Goal: Communication & Community: Share content

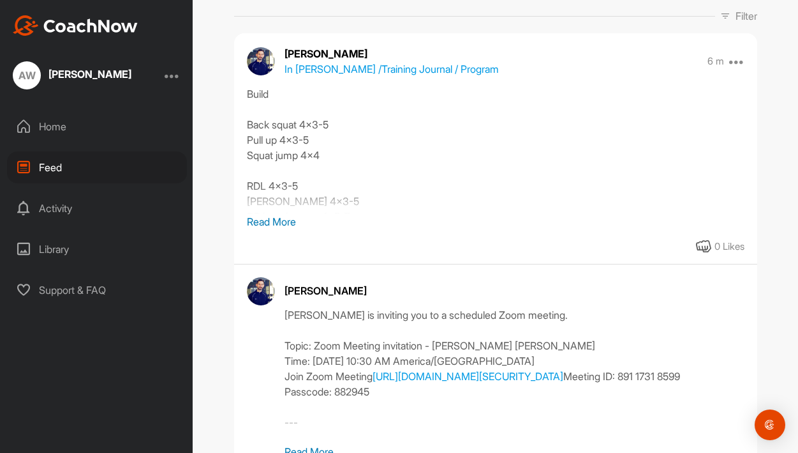
scroll to position [151, 0]
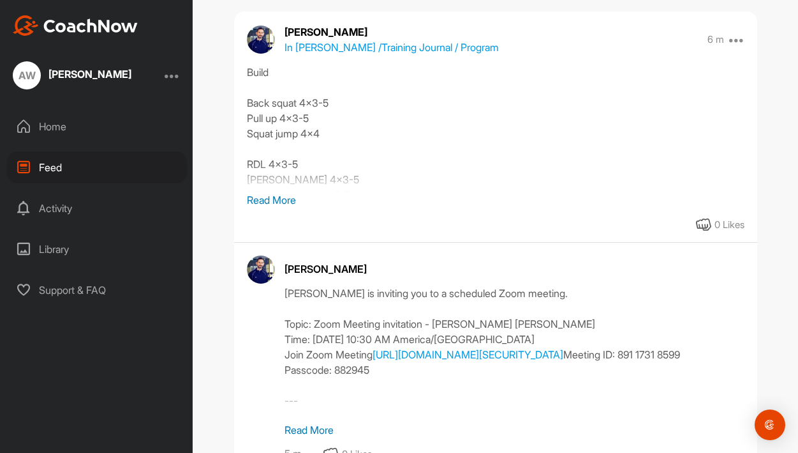
click at [288, 199] on p "Read More" at bounding box center [496, 199] width 498 height 15
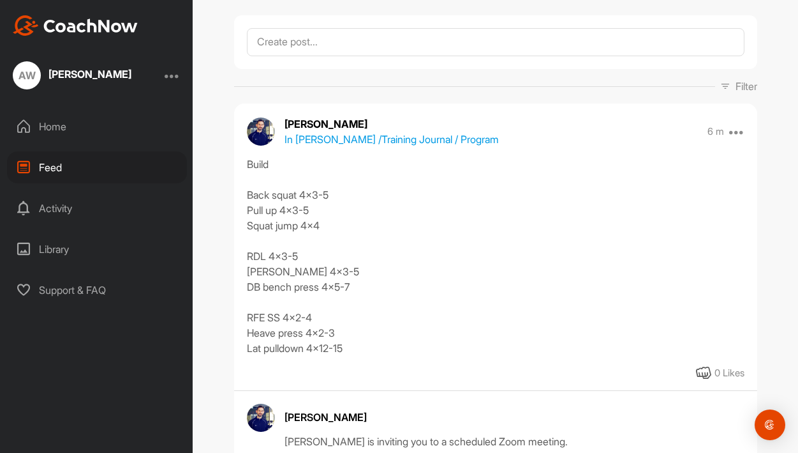
scroll to position [0, 0]
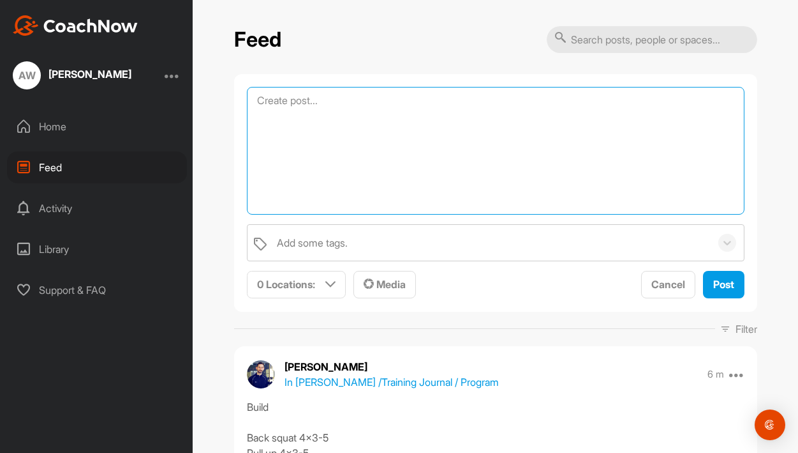
click at [310, 104] on textarea at bounding box center [496, 151] width 498 height 128
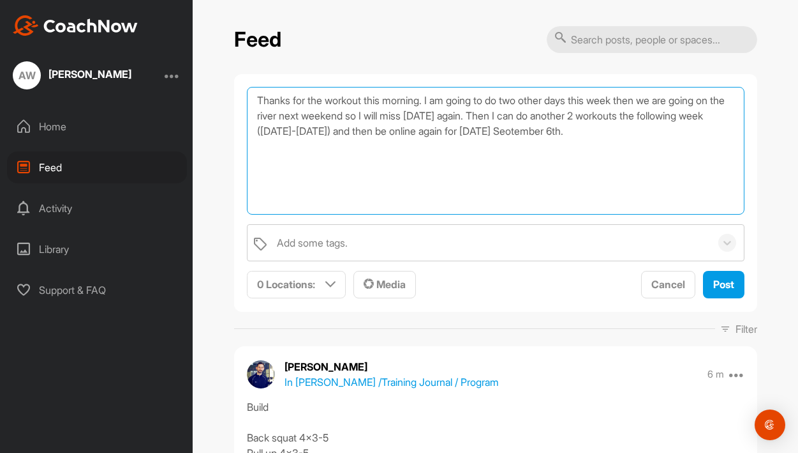
click at [618, 130] on textarea "Thanks for the workout this morning. I am going to do two other days this week …" at bounding box center [496, 151] width 498 height 128
click at [694, 135] on textarea "Thanks for the workout this morning. I am going to do two other days this week …" at bounding box center [496, 151] width 498 height 128
click at [466, 147] on textarea "Thanks for the workout this morning. I am going to do two other days this week …" at bounding box center [496, 151] width 498 height 128
click at [547, 146] on textarea "Thanks for the workout this morning. I am going to do two other days this week …" at bounding box center [496, 151] width 498 height 128
click at [652, 146] on textarea "Thanks for the workout this morning. I am going to do two other days this week …" at bounding box center [496, 151] width 498 height 128
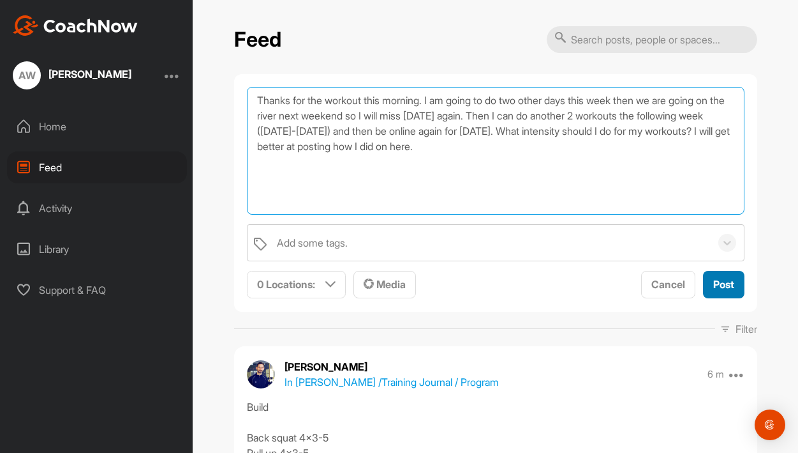
type textarea "Thanks for the workout this morning. I am going to do two other days this week …"
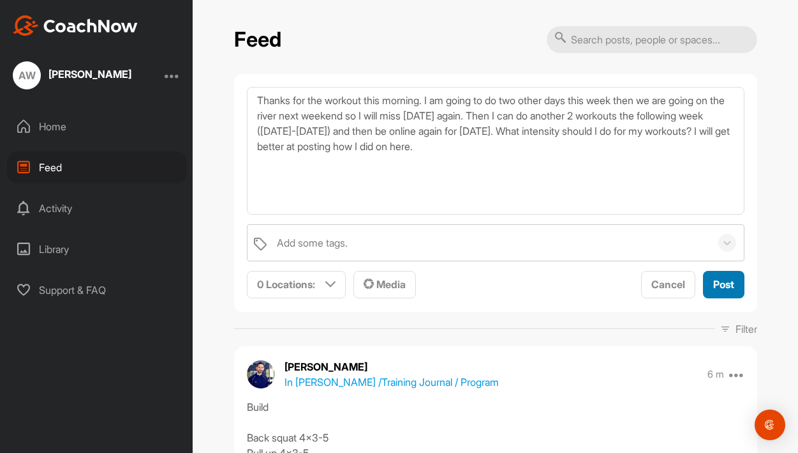
click at [728, 293] on button "Post" at bounding box center [723, 284] width 41 height 27
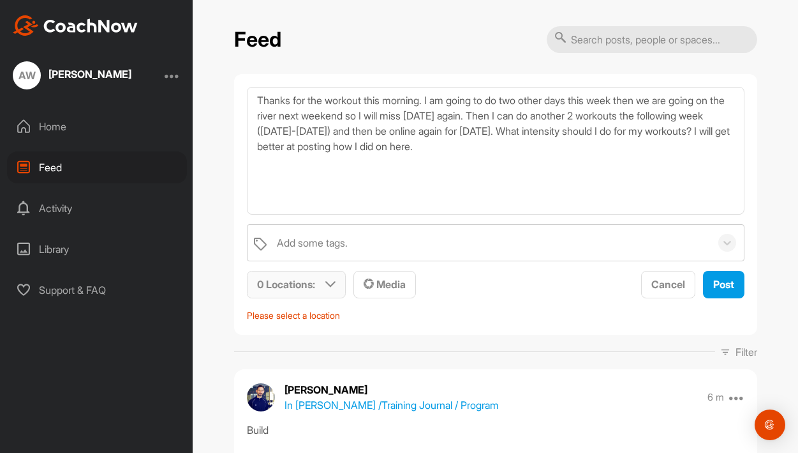
click at [338, 280] on div "0 Locations :" at bounding box center [297, 284] width 98 height 26
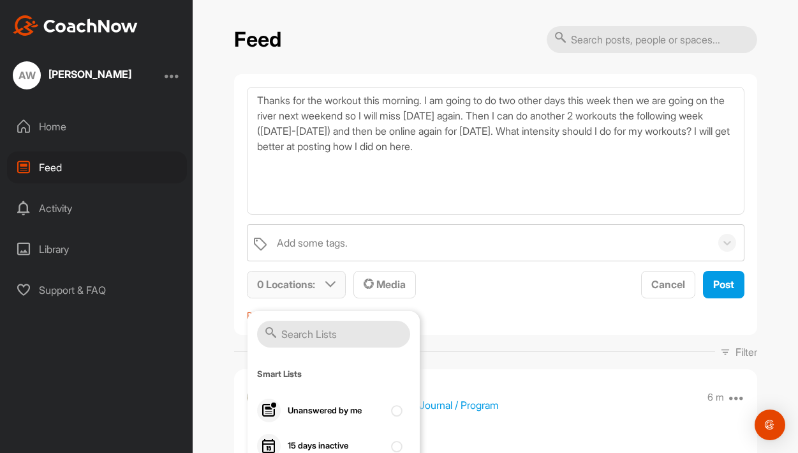
click at [326, 282] on icon at bounding box center [331, 284] width 10 height 10
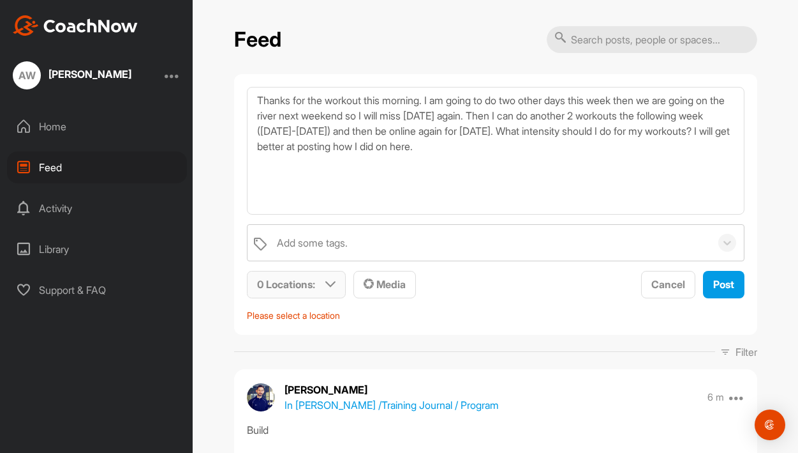
click at [329, 281] on icon at bounding box center [331, 284] width 10 height 10
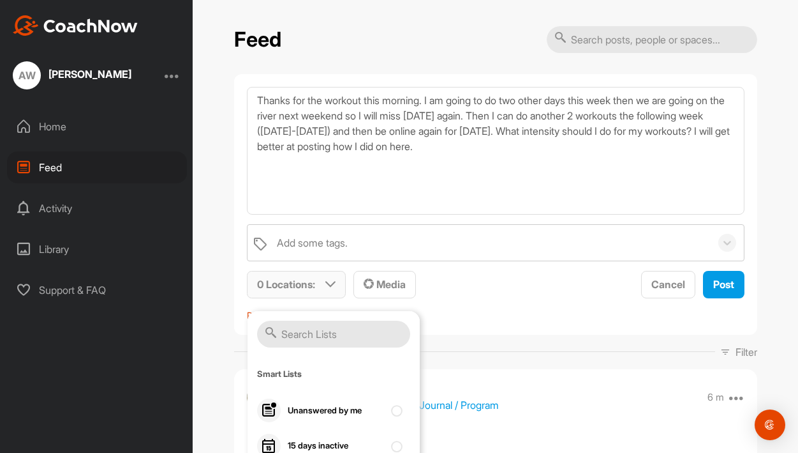
click at [304, 333] on input "text" at bounding box center [333, 333] width 153 height 27
click at [469, 315] on p "Please select a location" at bounding box center [496, 314] width 498 height 13
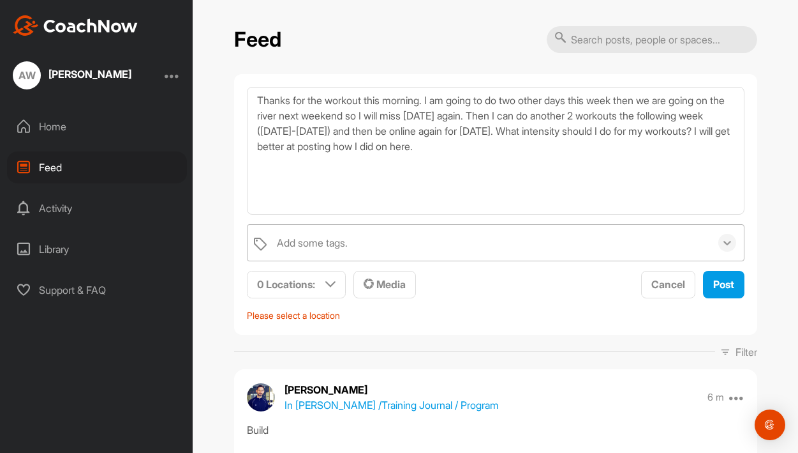
click at [724, 242] on icon at bounding box center [728, 243] width 8 height 4
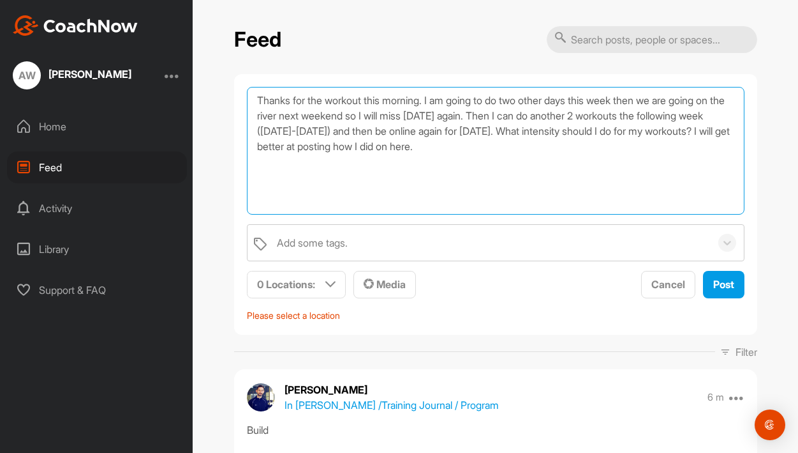
drag, startPoint x: 661, startPoint y: 151, endPoint x: 255, endPoint y: 98, distance: 409.4
click at [255, 98] on textarea "Thanks for the workout this morning. I am going to do two other days this week …" at bounding box center [496, 151] width 498 height 128
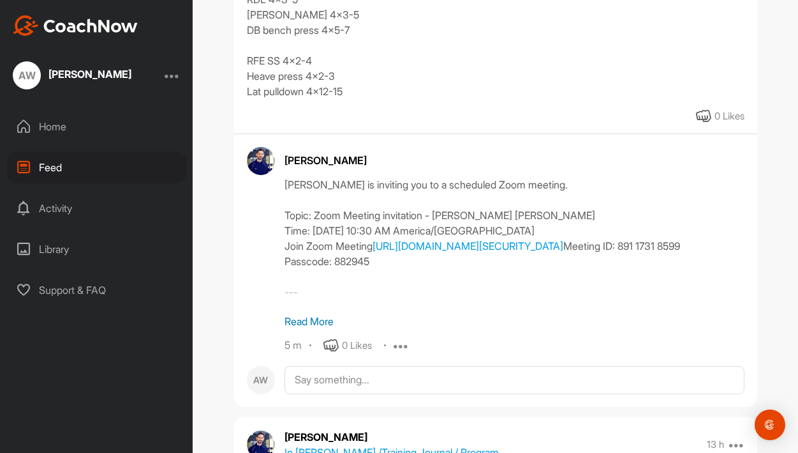
scroll to position [544, 0]
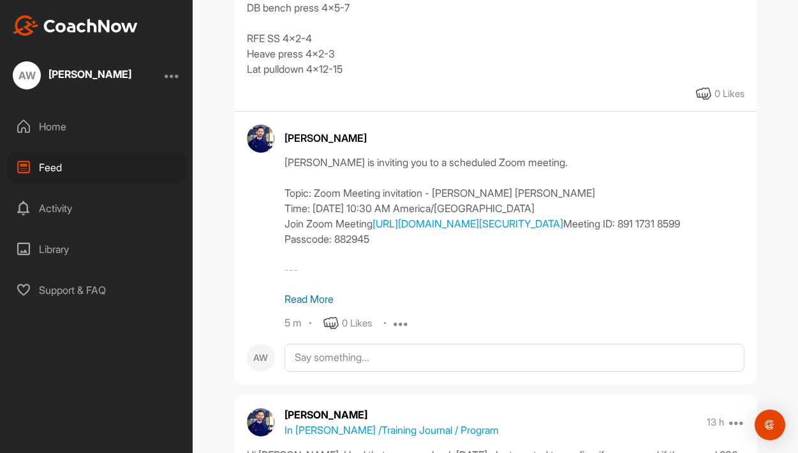
click at [55, 123] on div "Home" at bounding box center [97, 126] width 180 height 32
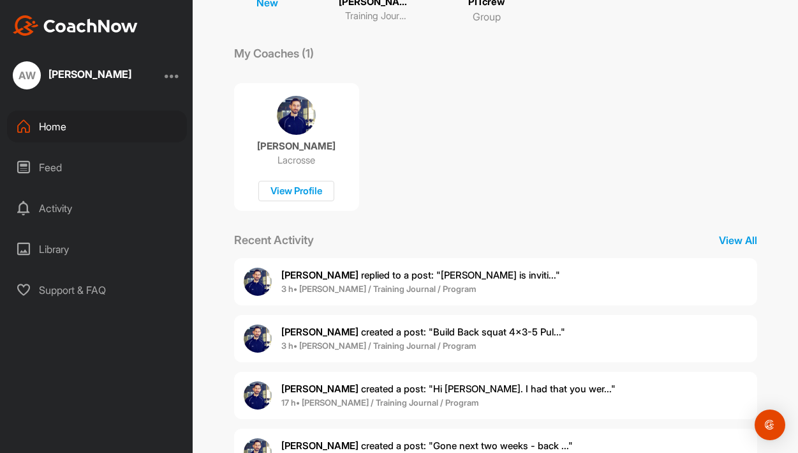
scroll to position [237, 0]
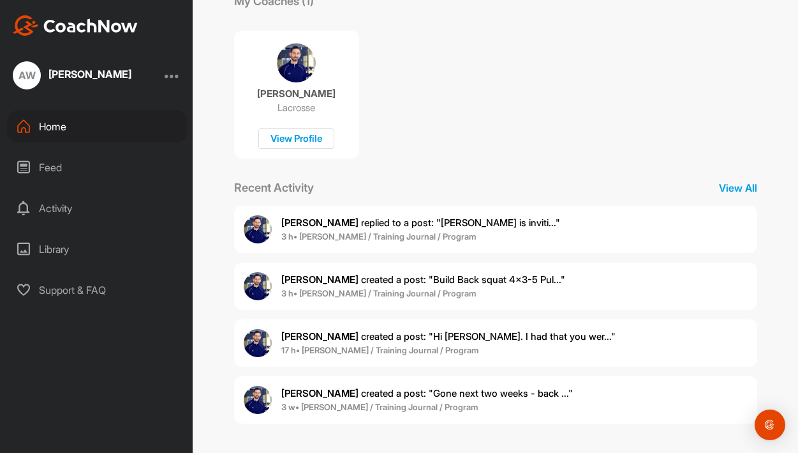
click at [57, 162] on div "Feed" at bounding box center [97, 167] width 180 height 32
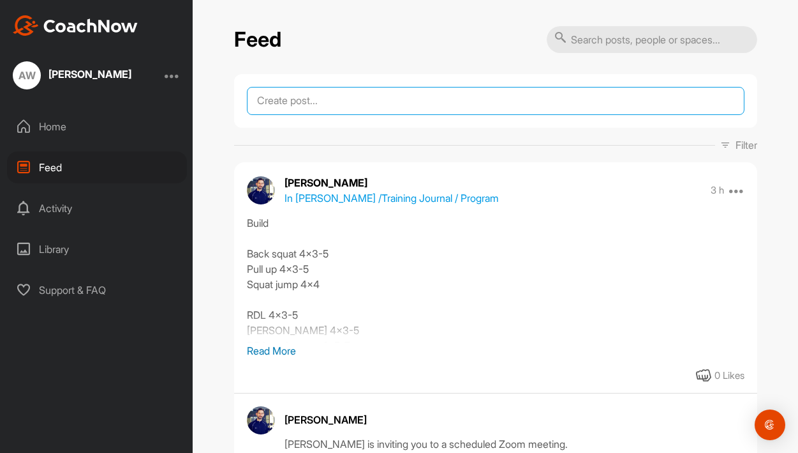
click at [632, 100] on textarea at bounding box center [496, 101] width 498 height 28
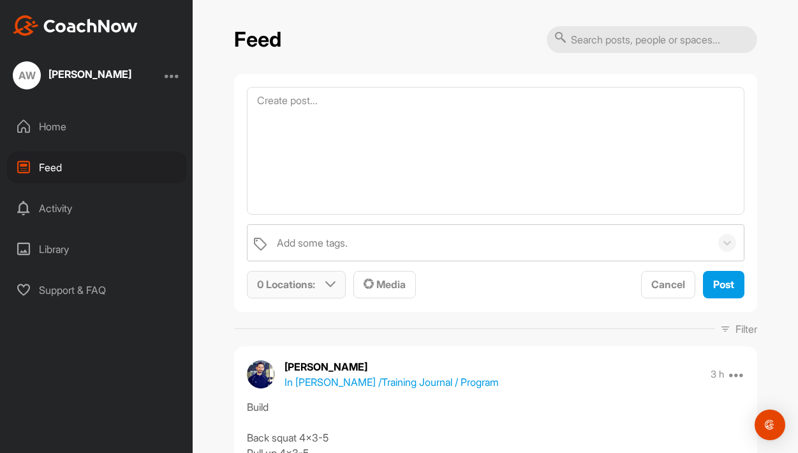
click at [323, 283] on div "0 Locations :" at bounding box center [297, 284] width 98 height 26
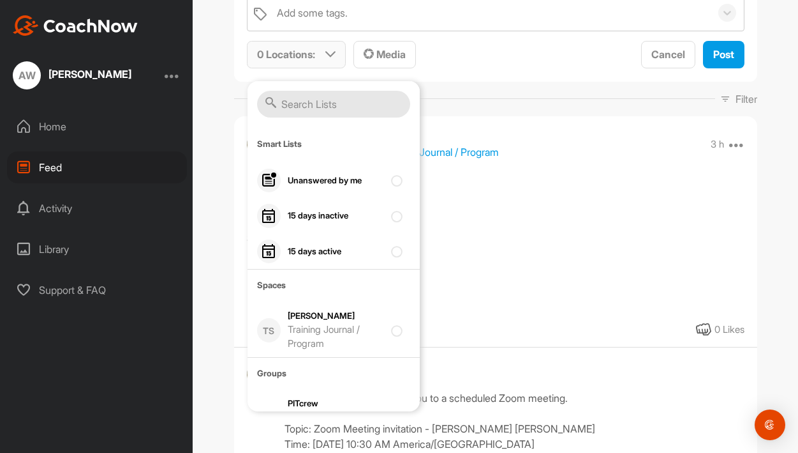
scroll to position [242, 0]
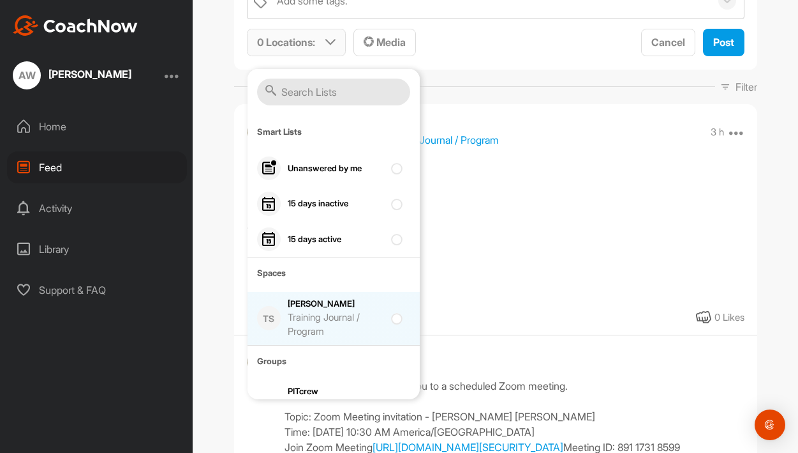
click at [345, 316] on div "Training Journal / Program" at bounding box center [336, 324] width 96 height 29
checkbox input "true"
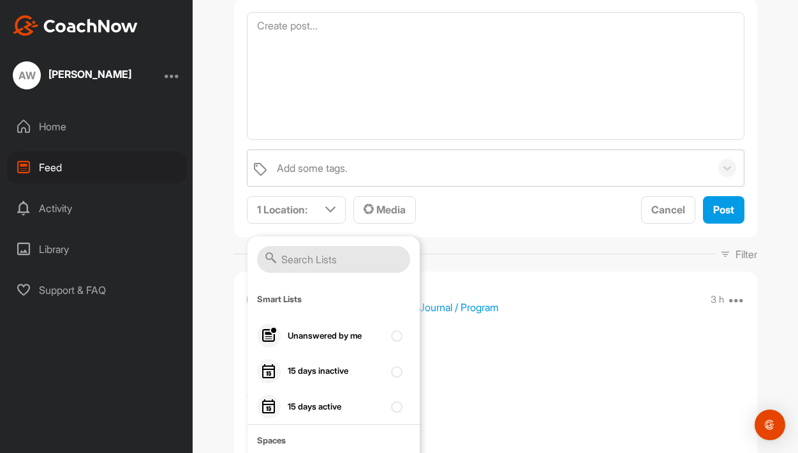
scroll to position [26, 0]
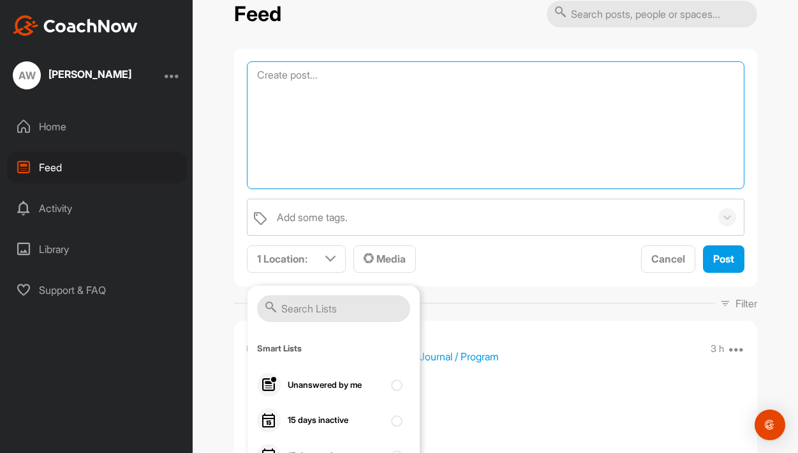
click at [320, 86] on textarea at bounding box center [496, 125] width 498 height 128
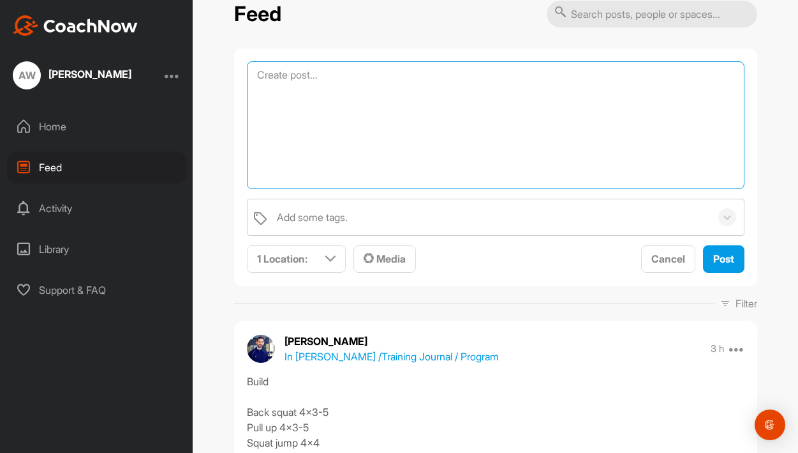
paste textarea "Thanks for the workout this morning. I am going to do two other days this week …"
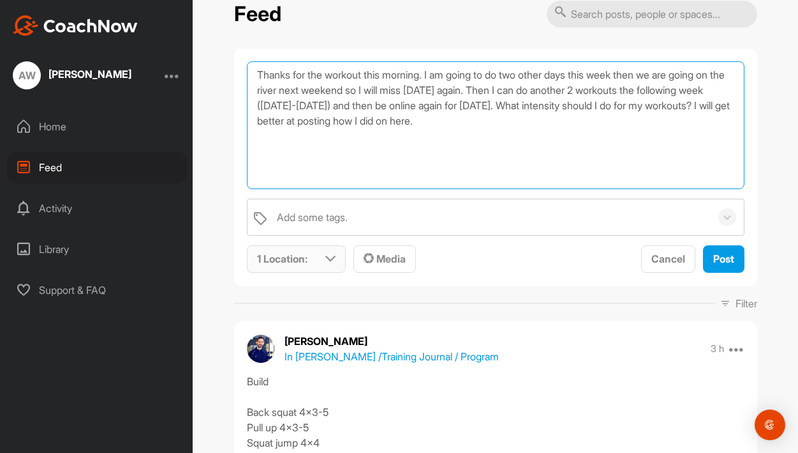
type textarea "Thanks for the workout this morning. I am going to do two other days this week …"
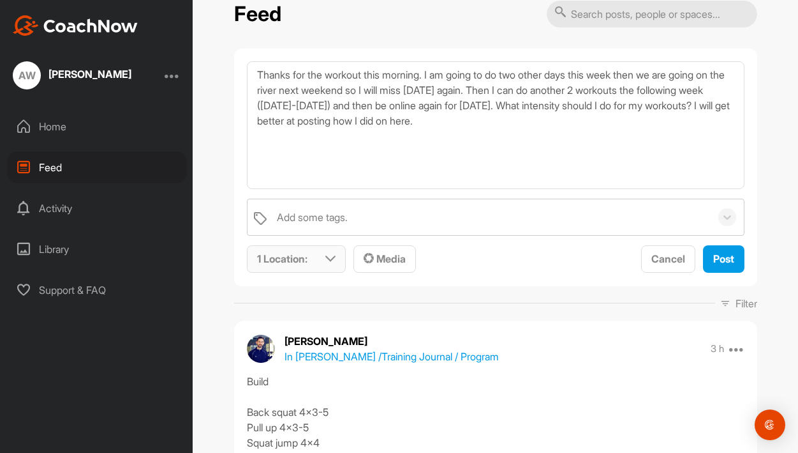
click at [338, 257] on div "1 Location :" at bounding box center [297, 259] width 98 height 26
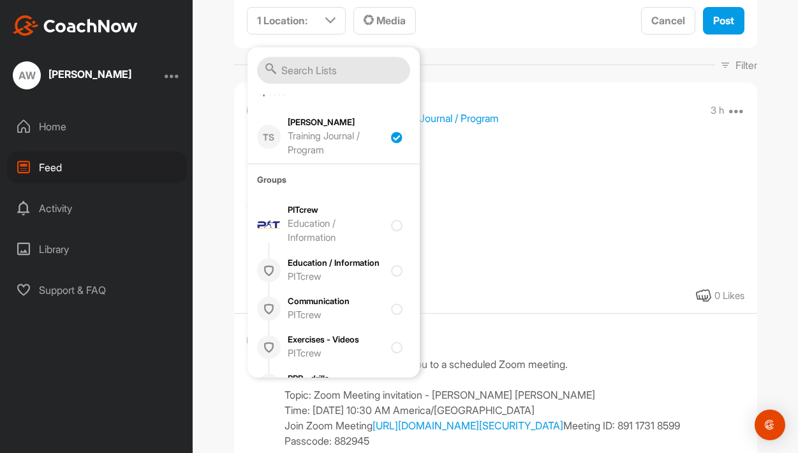
scroll to position [264, 0]
click at [734, 27] on button "Post" at bounding box center [723, 19] width 41 height 27
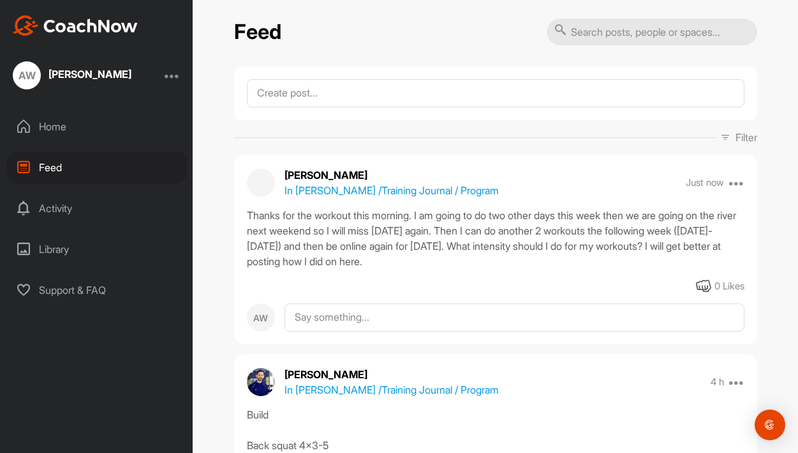
scroll to position [0, 0]
